Goal: Task Accomplishment & Management: Use online tool/utility

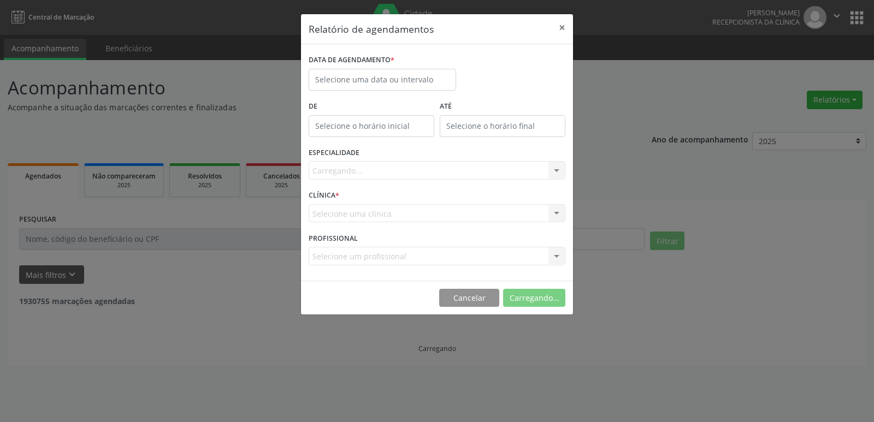
select select "8"
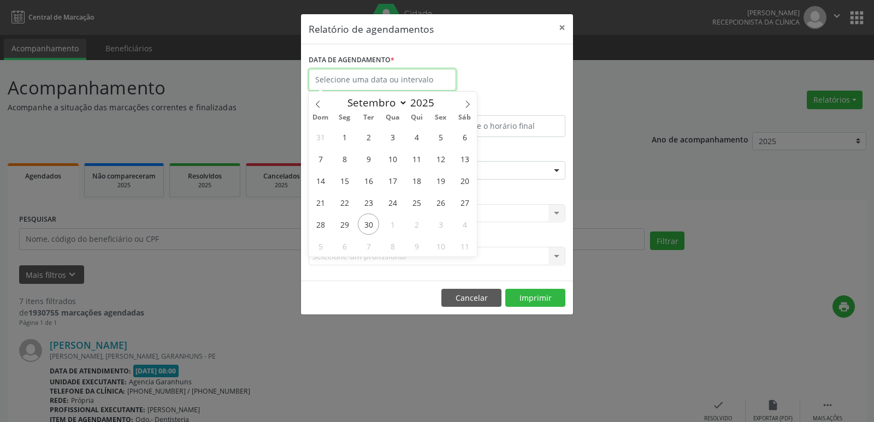
click at [365, 78] on input "text" at bounding box center [383, 80] width 148 height 22
click at [368, 223] on span "30" at bounding box center [368, 224] width 21 height 21
type input "[DATE]"
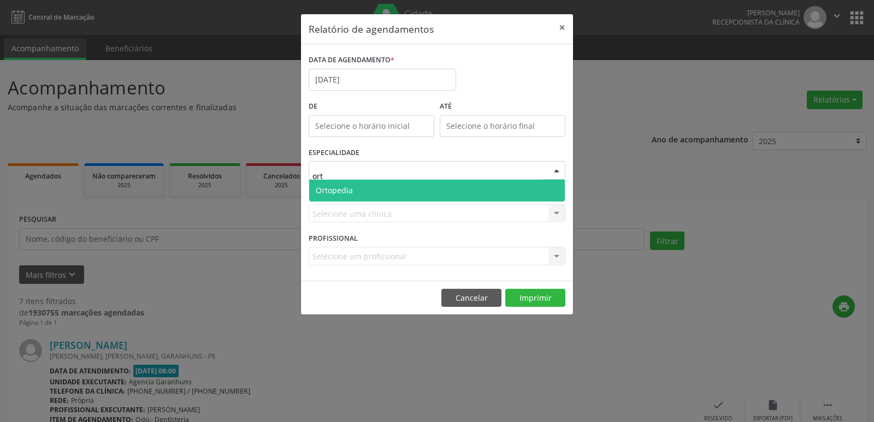
click at [434, 184] on span "Ortopedia" at bounding box center [437, 191] width 256 height 22
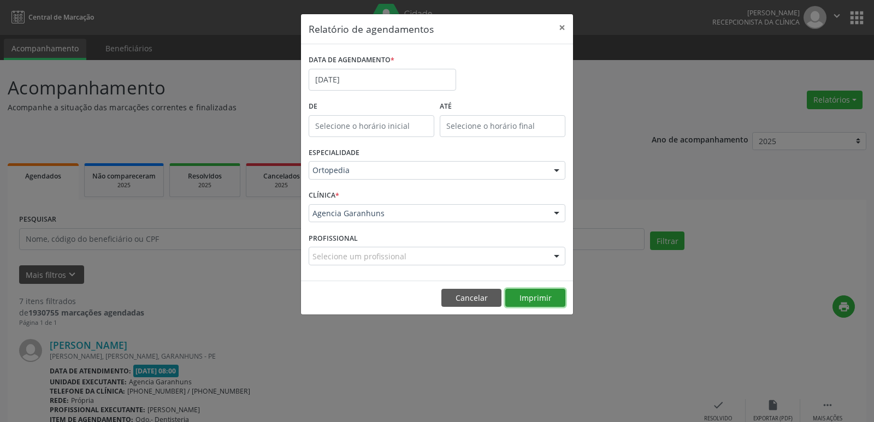
click at [546, 296] on button "Imprimir" at bounding box center [536, 298] width 60 height 19
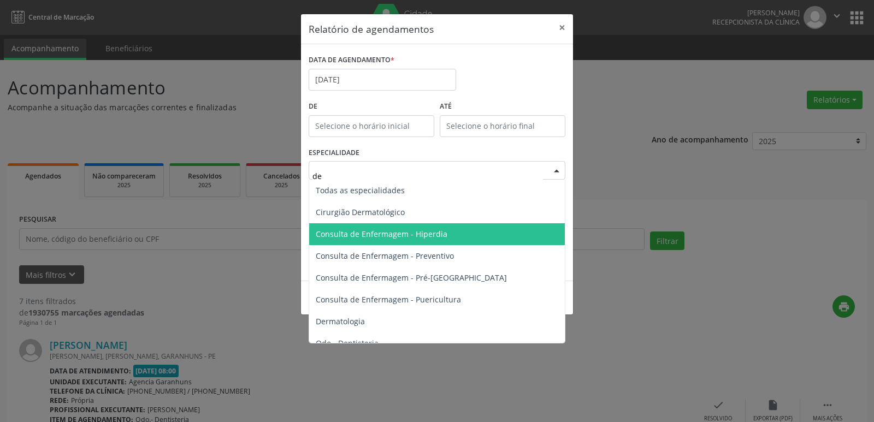
type input "den"
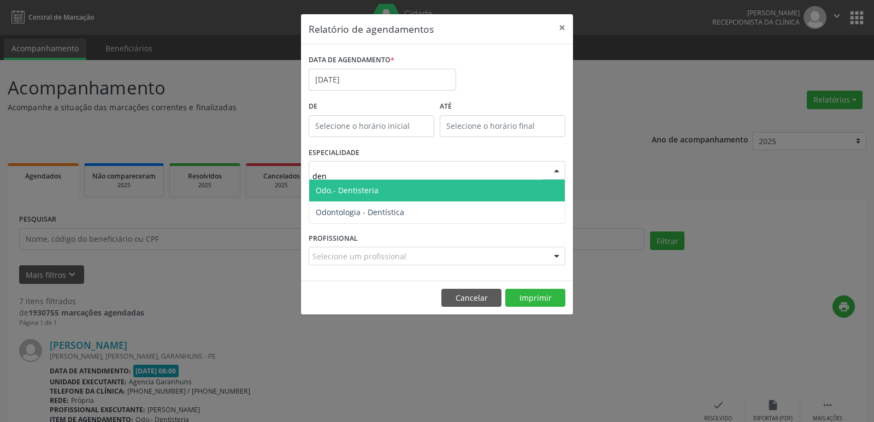
click at [351, 189] on span "Odo.- Dentisteria" at bounding box center [347, 190] width 63 height 10
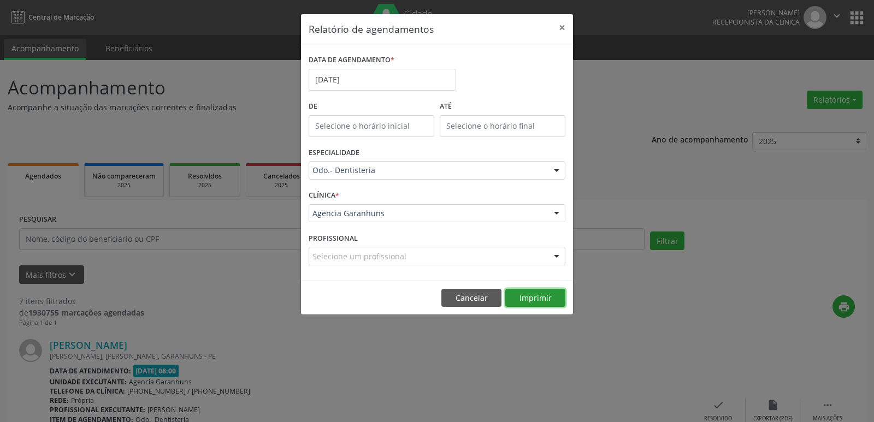
click at [541, 304] on button "Imprimir" at bounding box center [536, 298] width 60 height 19
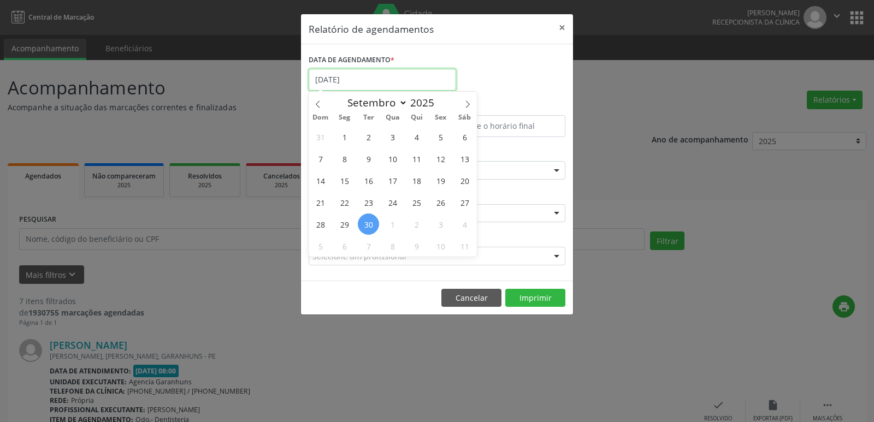
click at [383, 74] on input "[DATE]" at bounding box center [383, 80] width 148 height 22
click at [465, 101] on icon at bounding box center [468, 105] width 8 height 8
select select "9"
click at [393, 133] on span "1" at bounding box center [392, 136] width 21 height 21
type input "01/10/2025"
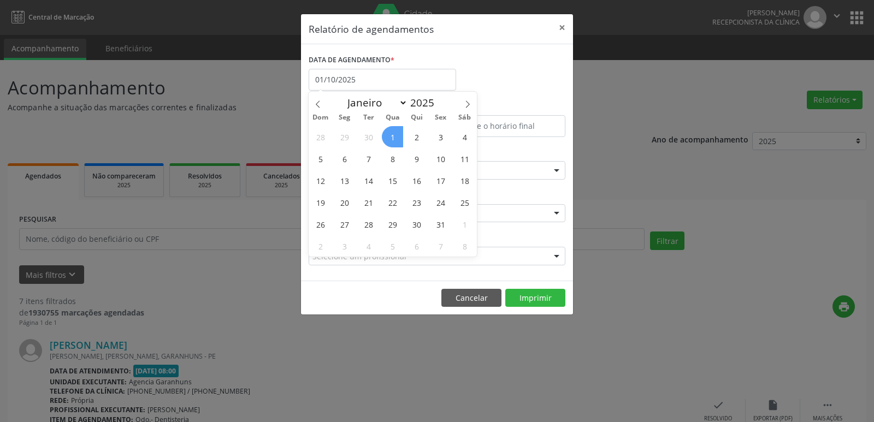
click at [393, 133] on span "1" at bounding box center [392, 136] width 21 height 21
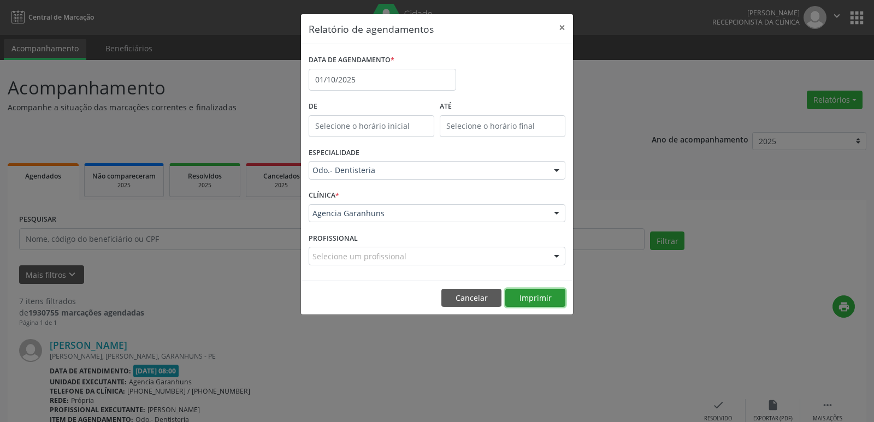
click at [547, 295] on button "Imprimir" at bounding box center [536, 298] width 60 height 19
